Goal: Transaction & Acquisition: Download file/media

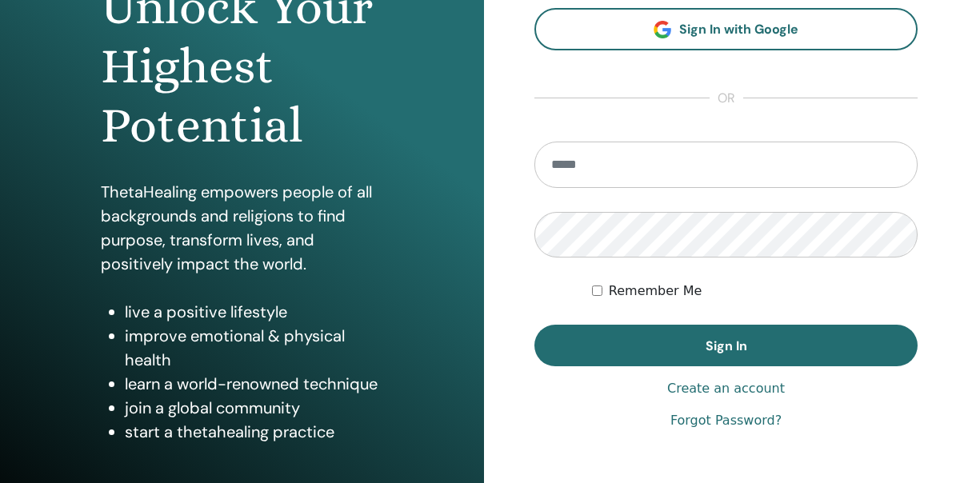
scroll to position [45, 0]
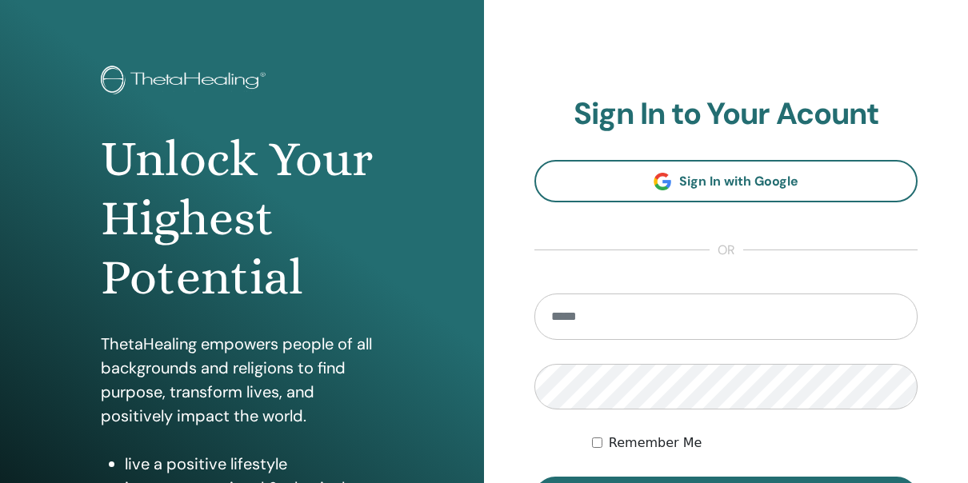
click at [619, 315] on input "email" at bounding box center [726, 317] width 383 height 46
type input "**********"
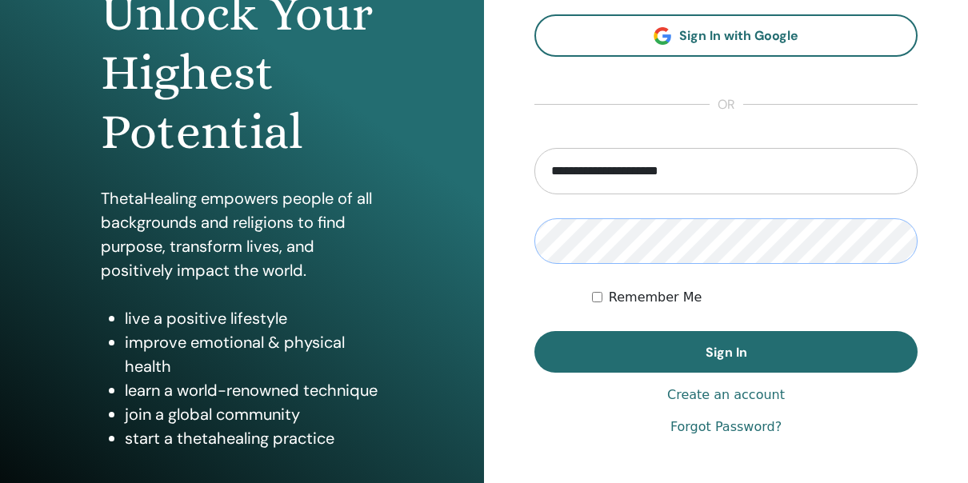
scroll to position [205, 0]
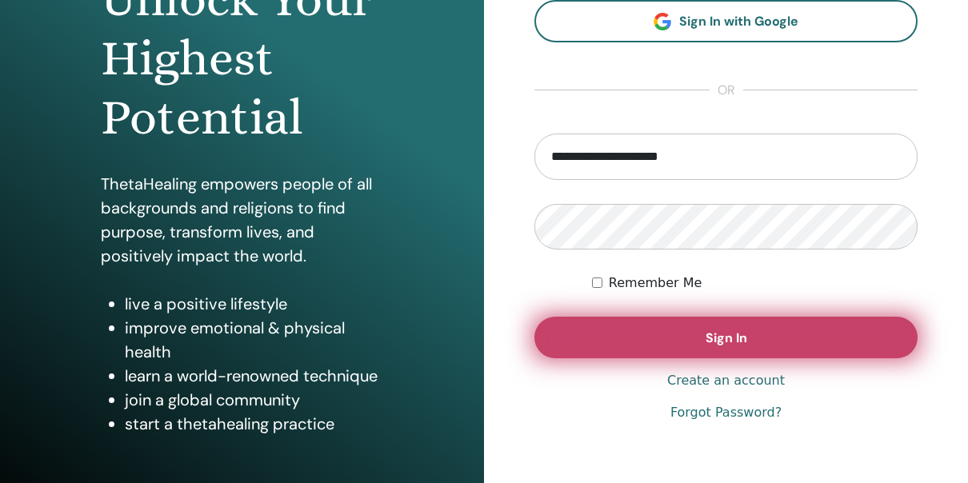
click at [627, 343] on button "Sign In" at bounding box center [726, 338] width 383 height 42
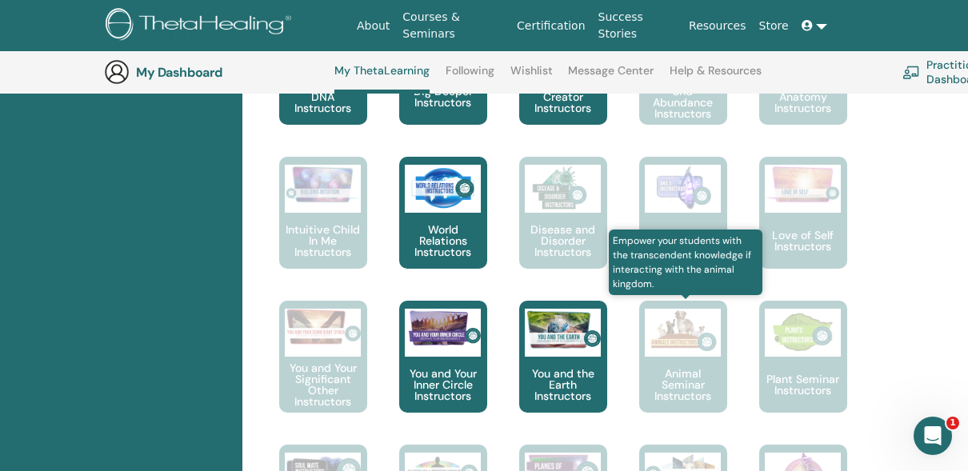
scroll to position [922, 0]
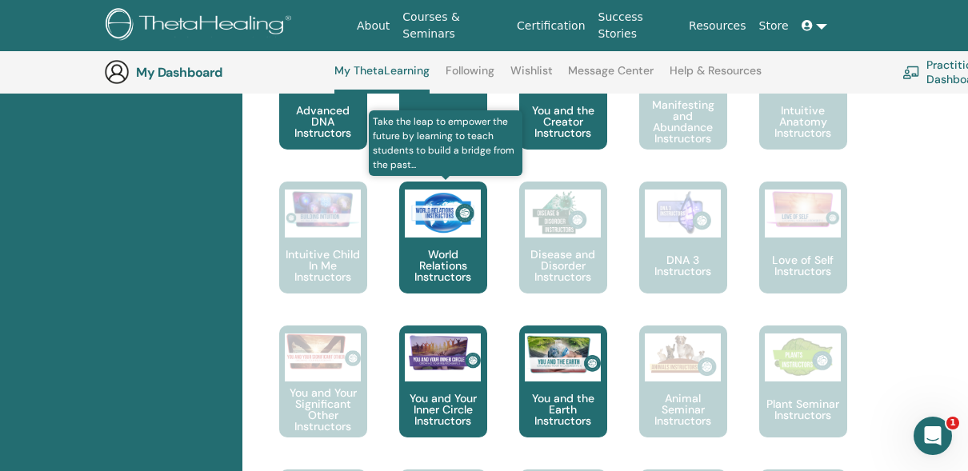
click at [449, 250] on p "World Relations Instructors" at bounding box center [443, 266] width 88 height 34
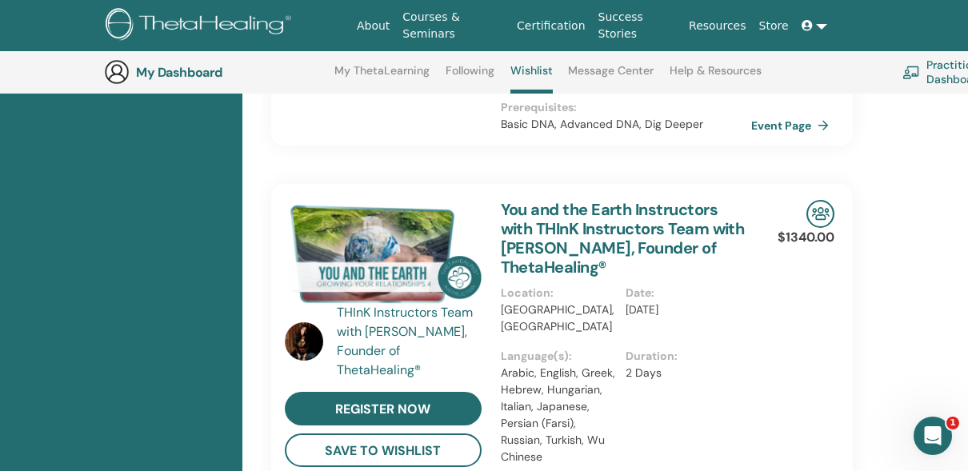
scroll to position [762, 0]
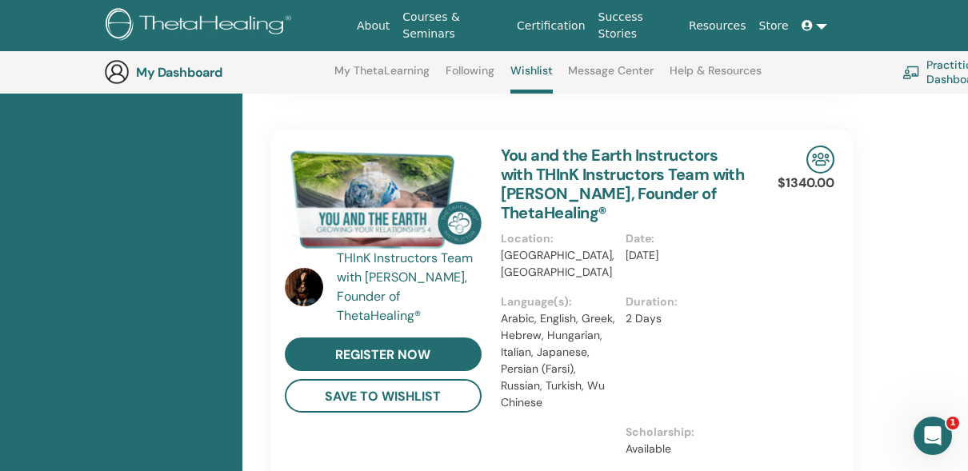
drag, startPoint x: 968, startPoint y: 227, endPoint x: 959, endPoint y: 246, distance: 21.1
click at [959, 246] on div "You haven’t saved anything to your Wishlist. To save a course or seminar, click…" at bounding box center [605, 359] width 727 height 1804
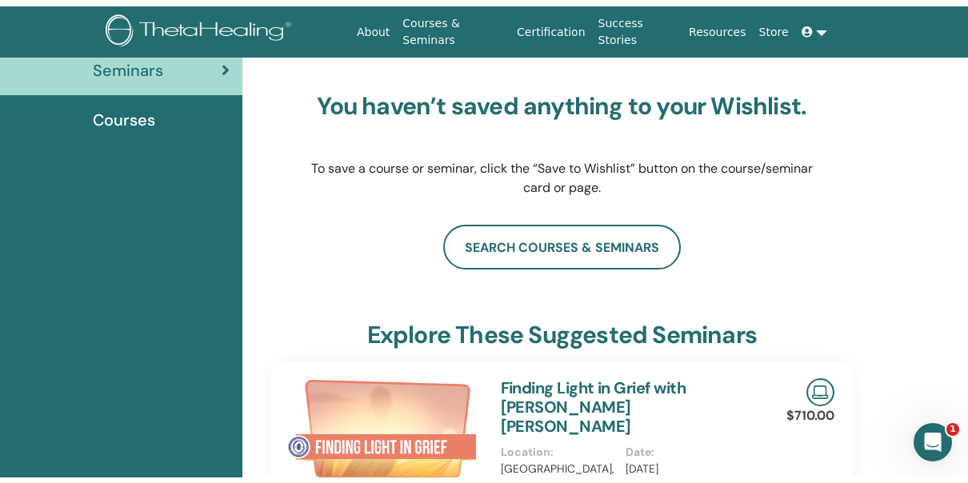
scroll to position [0, 0]
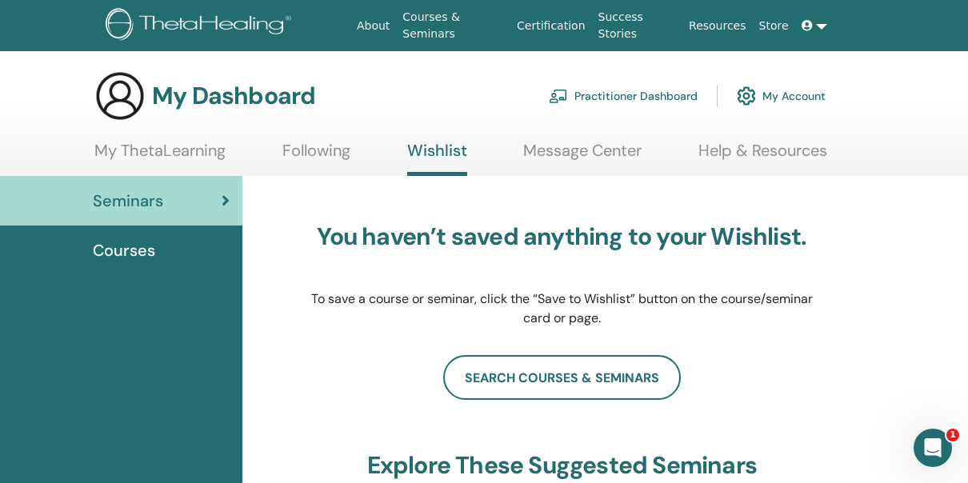
click at [172, 245] on div "Courses" at bounding box center [121, 250] width 217 height 24
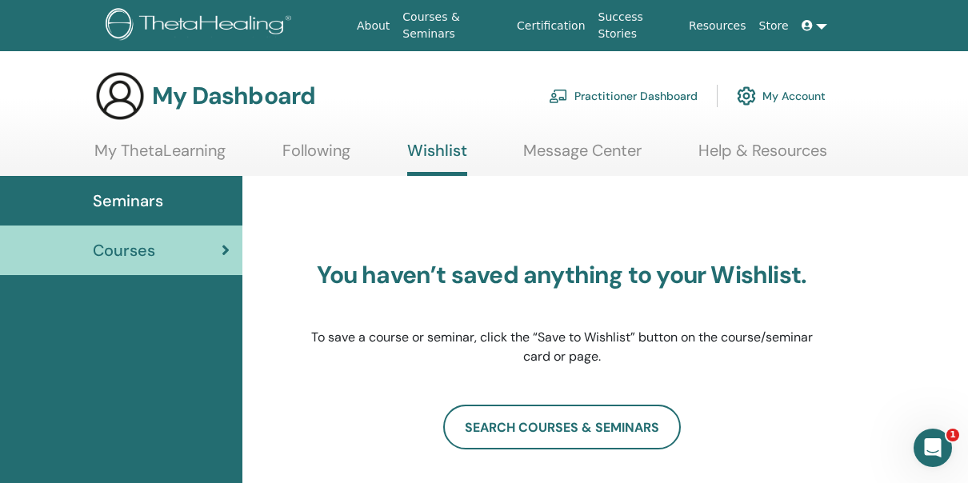
click at [219, 144] on link "My ThetaLearning" at bounding box center [159, 156] width 131 height 31
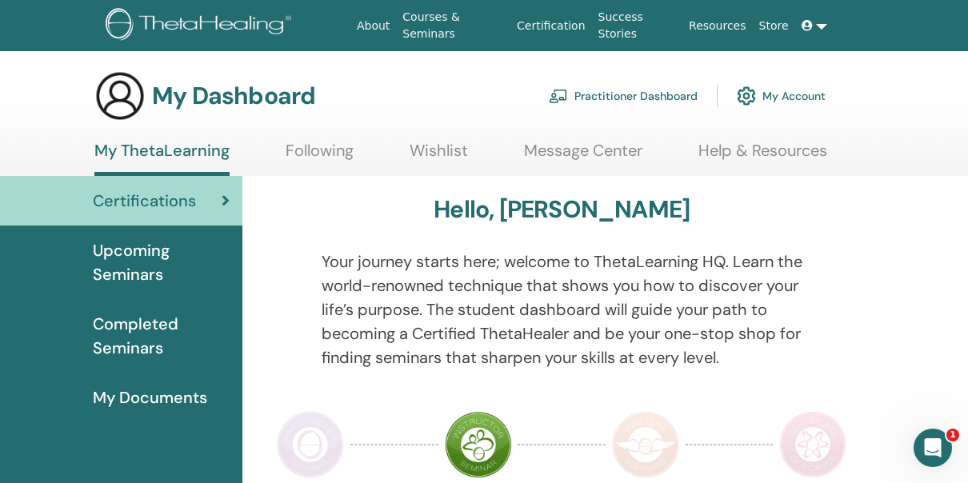
click at [162, 397] on span "My Documents" at bounding box center [150, 398] width 114 height 24
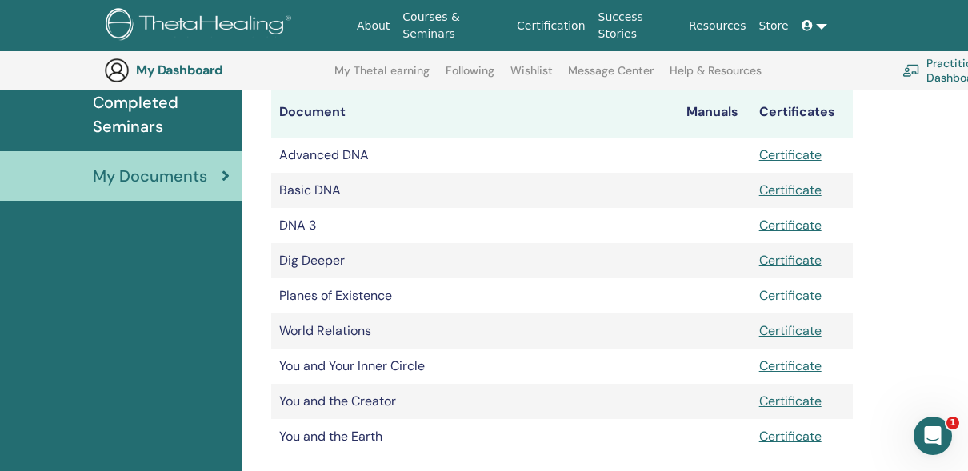
scroll to position [278, 0]
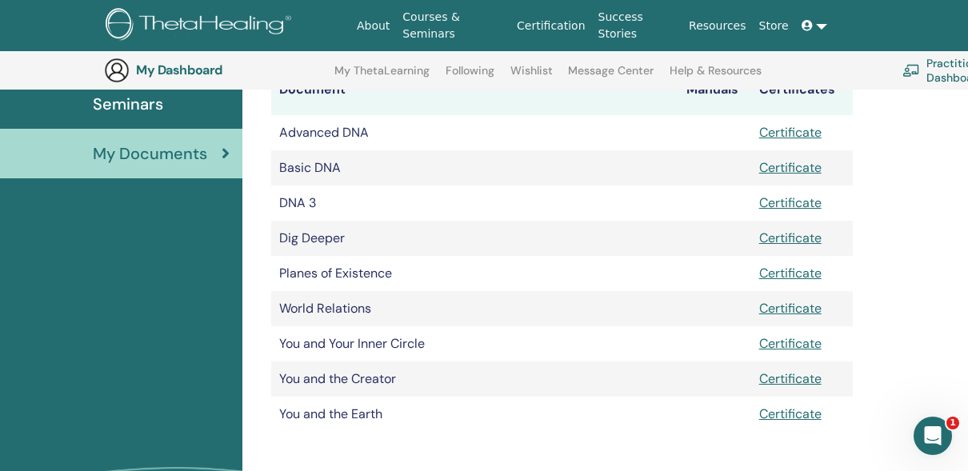
click at [799, 285] on td "Certificate" at bounding box center [802, 273] width 102 height 35
click at [804, 278] on link "Certificate" at bounding box center [790, 273] width 62 height 17
click at [789, 419] on link "Certificate" at bounding box center [790, 414] width 62 height 17
